Goal: Information Seeking & Learning: Learn about a topic

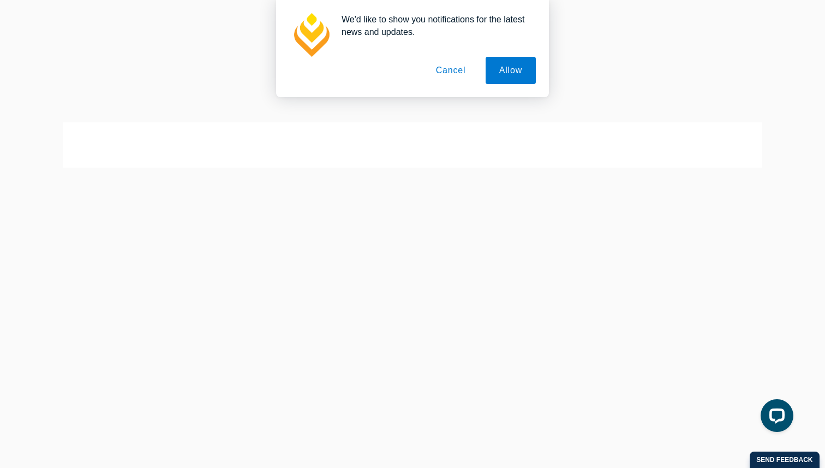
click at [450, 74] on button "Cancel" at bounding box center [450, 70] width 57 height 27
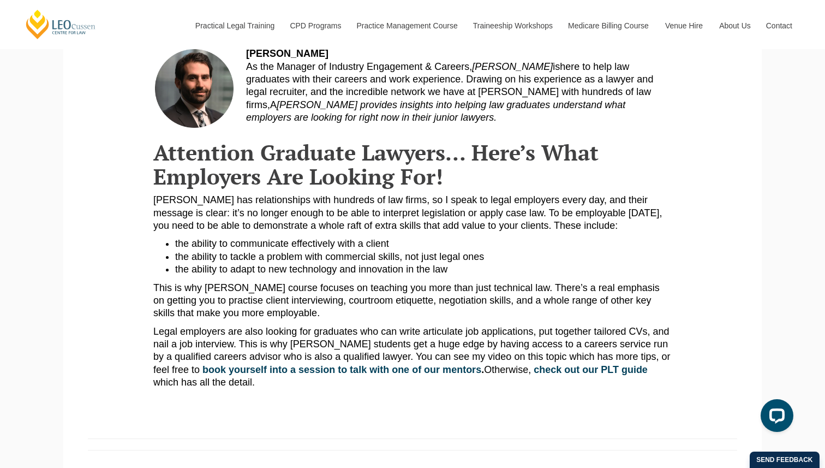
scroll to position [437, 0]
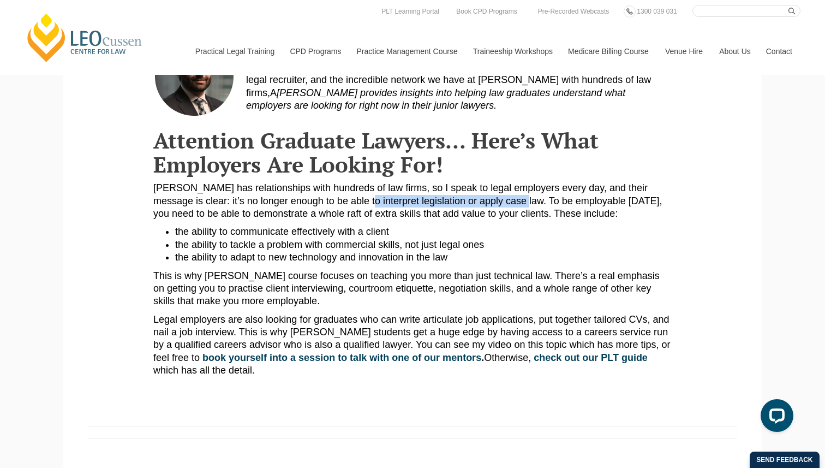
drag, startPoint x: 469, startPoint y: 200, endPoint x: 323, endPoint y: 196, distance: 145.8
click at [323, 196] on p "Leo Cussen has relationships with hundreds of law firms, so I speak to legal em…" at bounding box center [412, 201] width 518 height 38
copy p "nterpret legislation or apply case law"
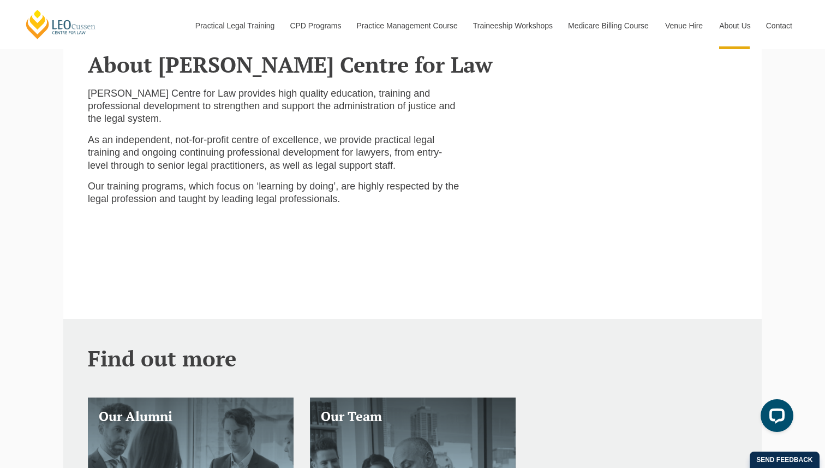
scroll to position [266, 0]
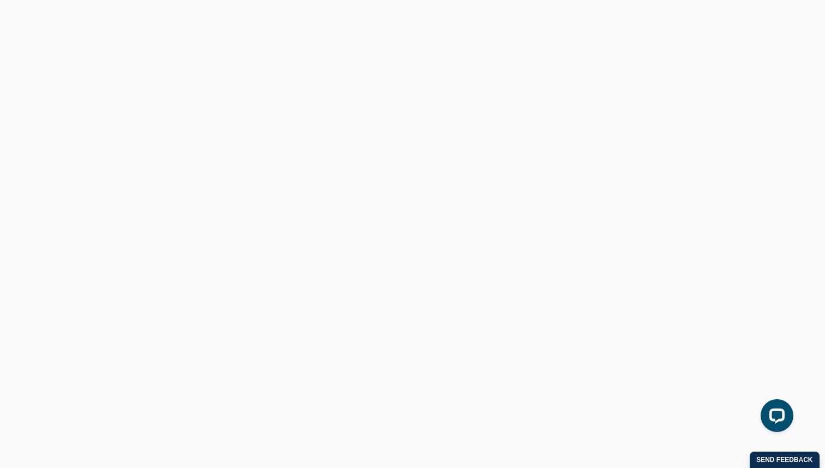
scroll to position [437, 0]
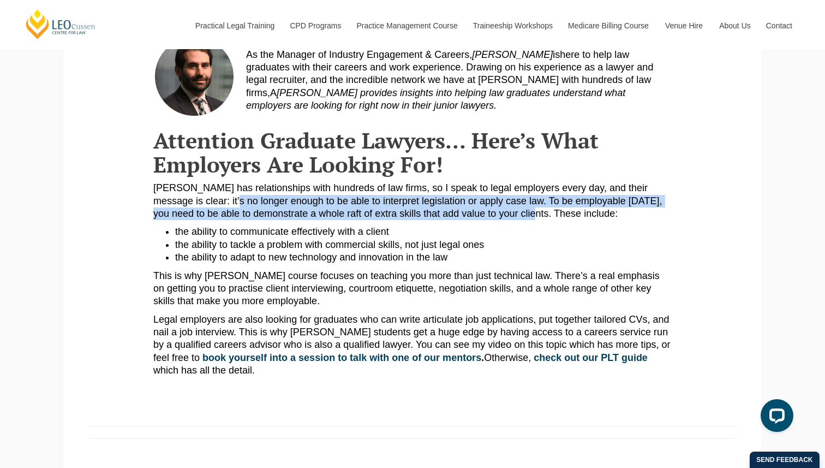
drag, startPoint x: 431, startPoint y: 211, endPoint x: 199, endPoint y: 201, distance: 231.6
click at [199, 201] on p "[PERSON_NAME] has relationships with hundreds of law firms, so I speak to legal…" at bounding box center [412, 201] width 518 height 38
copy p "o longer enough to be able to interpret legislation or apply case law. To be em…"
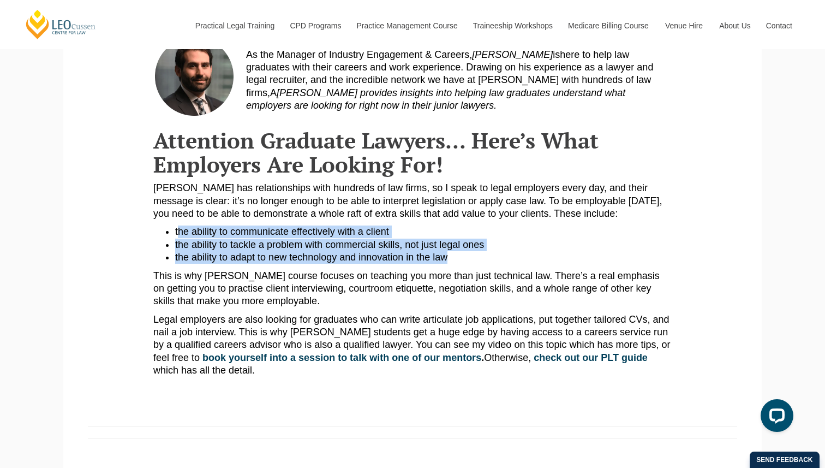
drag, startPoint x: 445, startPoint y: 258, endPoint x: 177, endPoint y: 233, distance: 268.5
click at [177, 233] on ul "the ability to communicate effectively with a client the ability to tackle a pr…" at bounding box center [412, 244] width 518 height 38
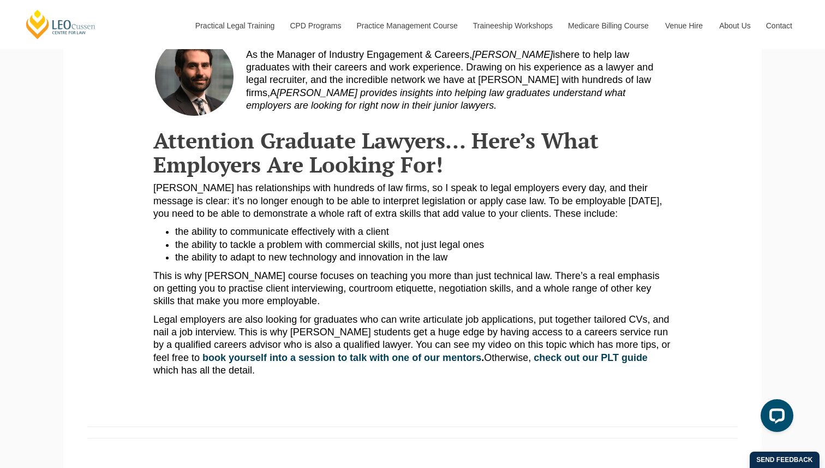
click at [348, 232] on li "the ability to communicate effectively with a client" at bounding box center [423, 231] width 497 height 13
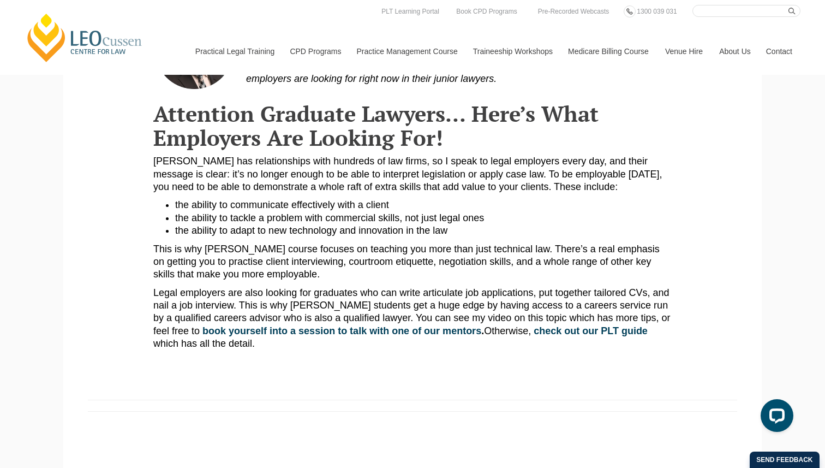
scroll to position [0, 0]
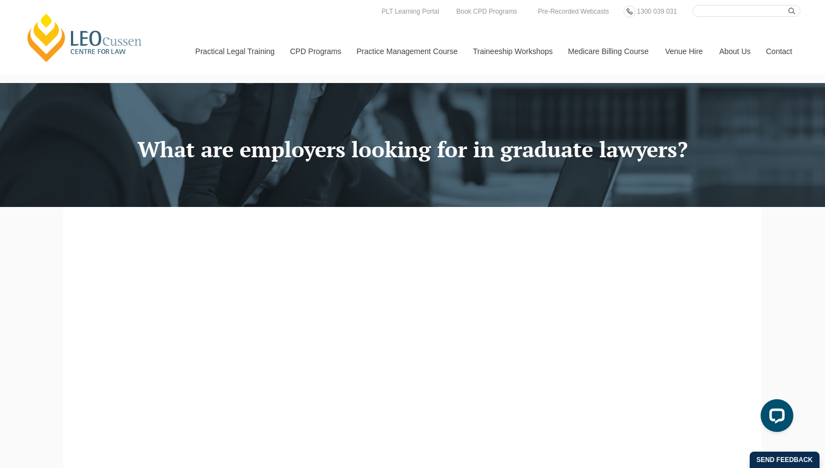
drag, startPoint x: 138, startPoint y: 147, endPoint x: 730, endPoint y: 151, distance: 592.1
click at [730, 151] on h1 "What are employers looking for in graduate lawyers?" at bounding box center [412, 149] width 682 height 24
copy h1 "What are employers looking for in graduate lawyers?"
